Goal: Transaction & Acquisition: Subscribe to service/newsletter

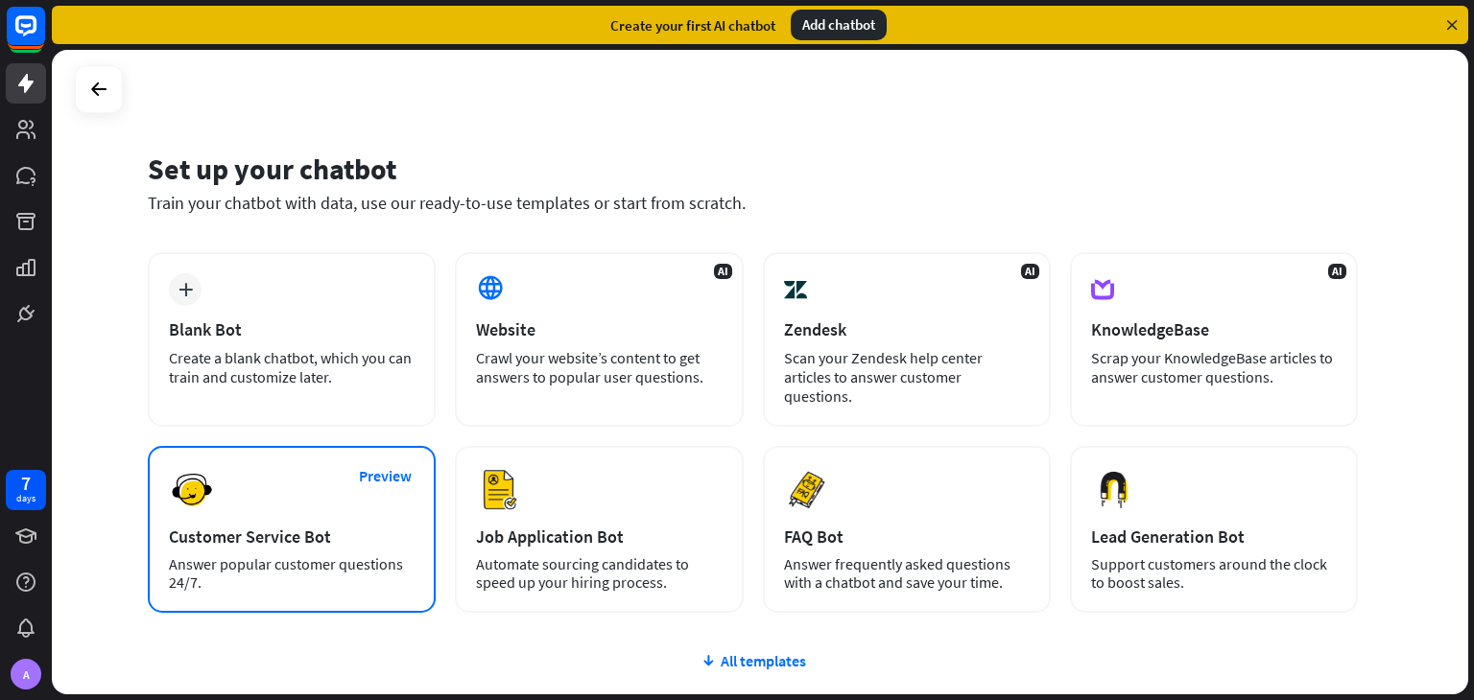
click at [203, 526] on div "Customer Service Bot" at bounding box center [292, 537] width 246 height 22
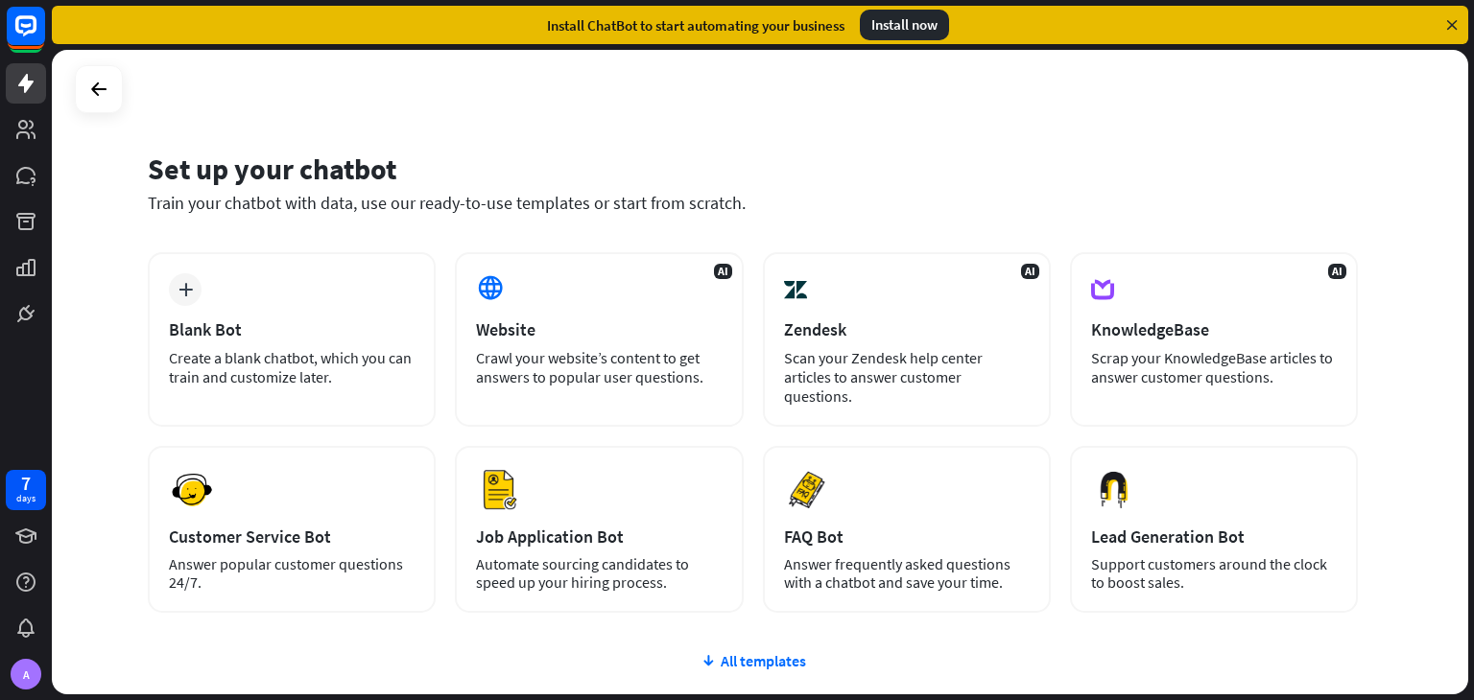
click at [1453, 16] on icon at bounding box center [1451, 24] width 17 height 17
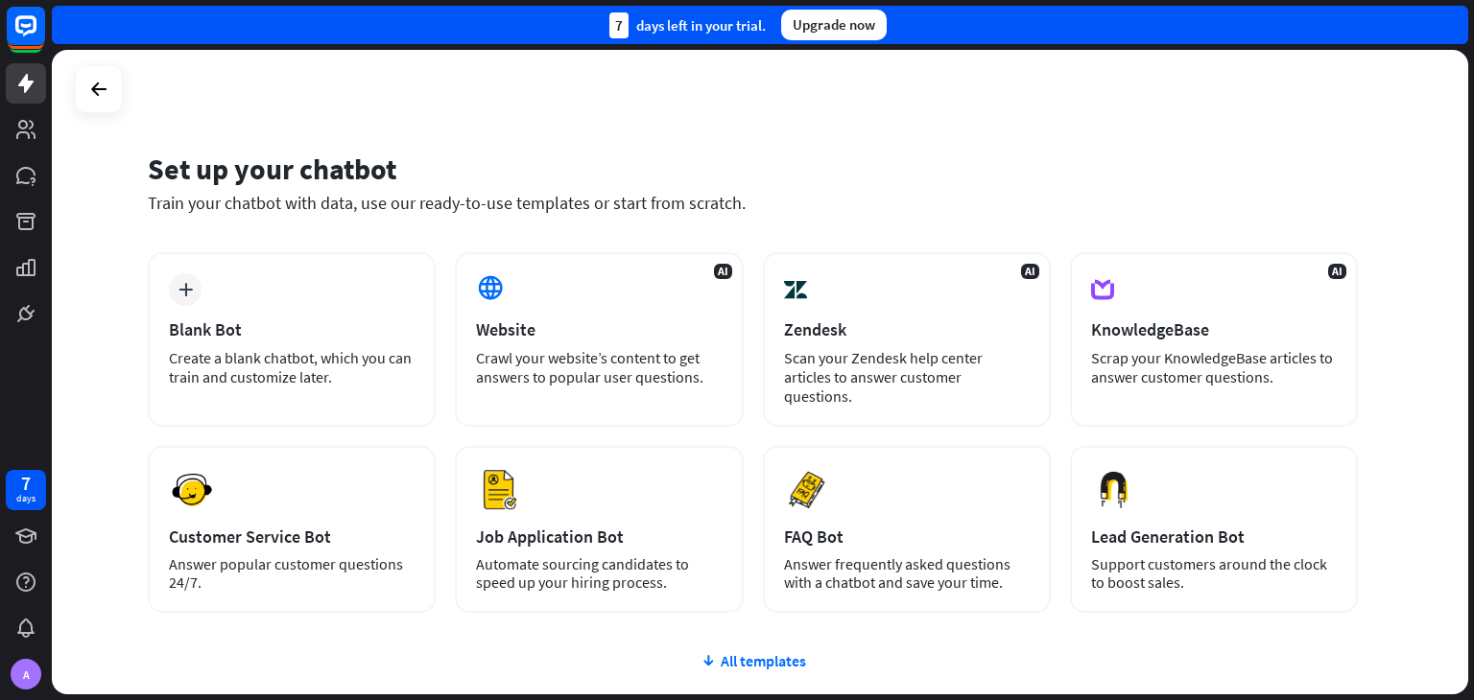
click at [838, 29] on div "Upgrade now" at bounding box center [834, 25] width 106 height 31
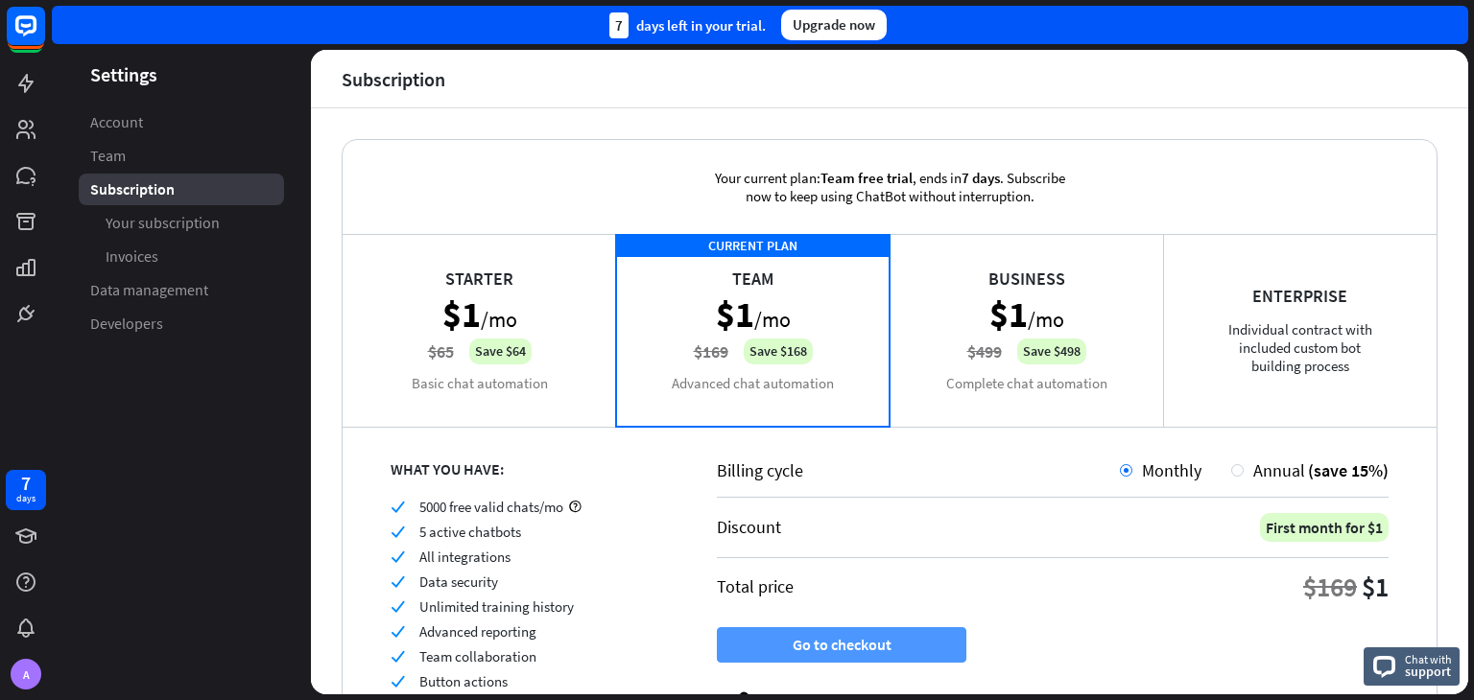
click at [914, 638] on button "Go to checkout" at bounding box center [841, 644] width 249 height 35
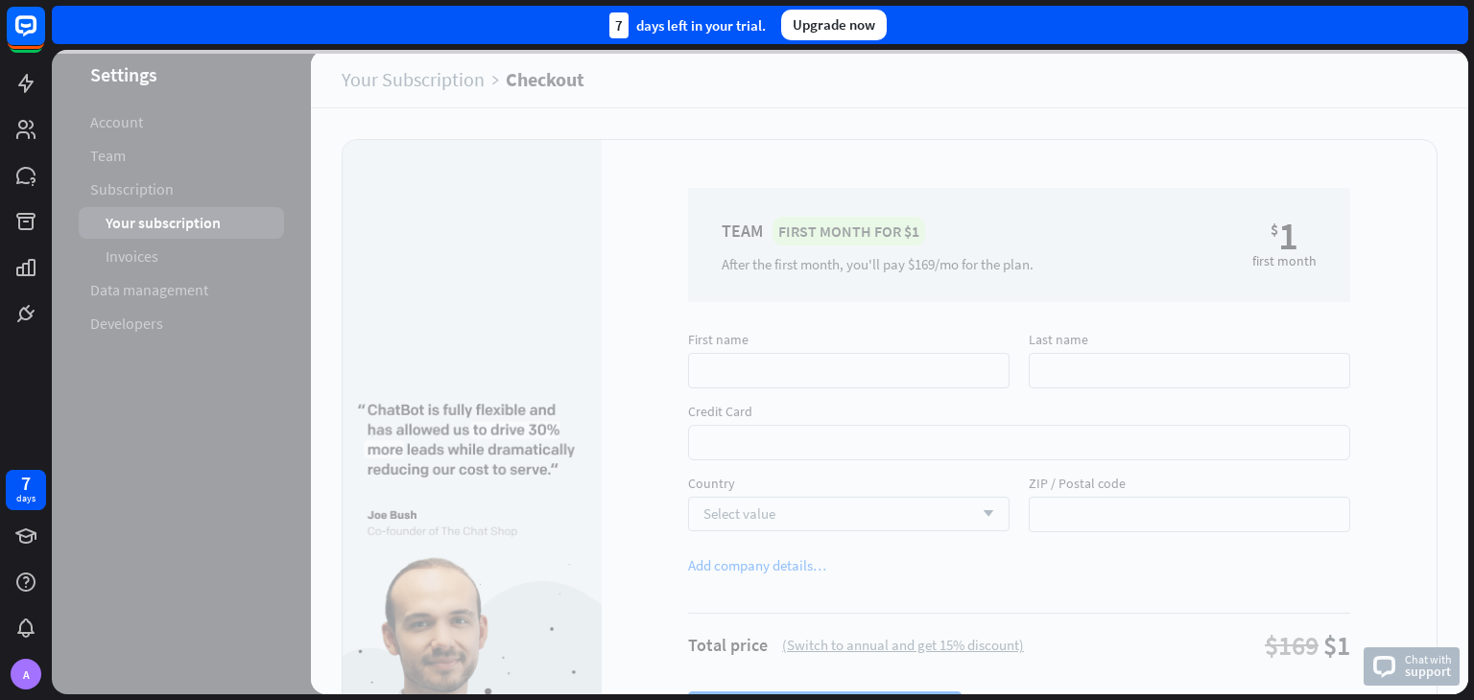
scroll to position [143, 0]
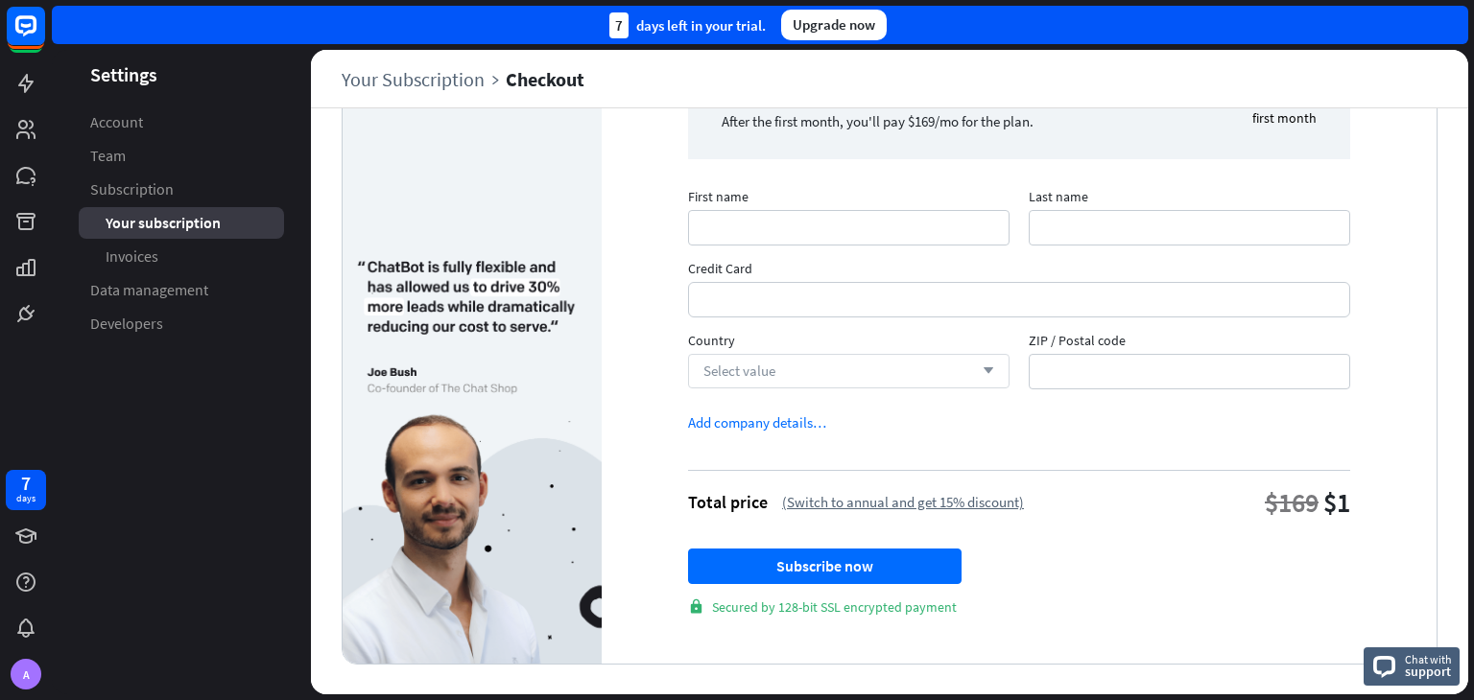
click at [932, 362] on div "Select value arrow_down" at bounding box center [848, 371] width 321 height 35
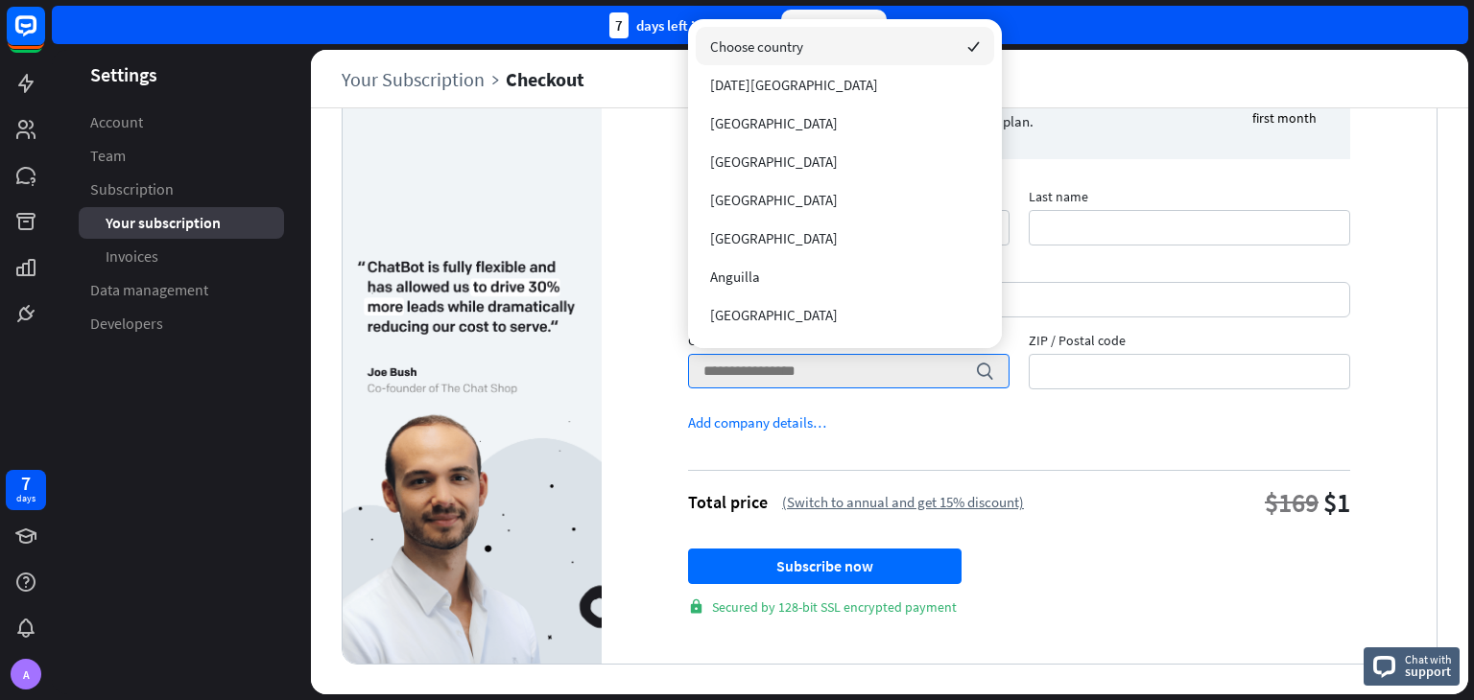
click at [1063, 452] on form "First name Last name Credit Card Country search ZIP / Postal code Add company d…" at bounding box center [1019, 407] width 662 height 418
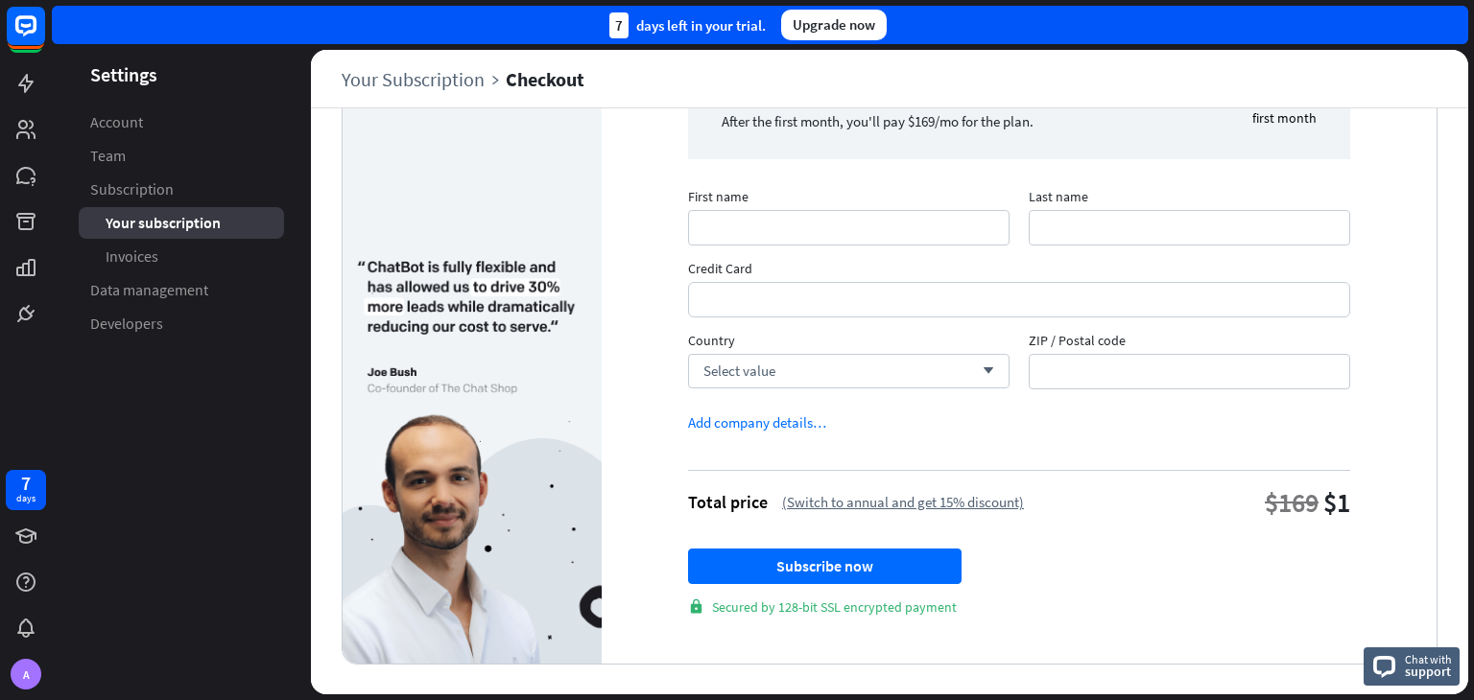
click at [728, 31] on div "7 days left in your trial." at bounding box center [687, 25] width 156 height 26
